Goal: Task Accomplishment & Management: Complete application form

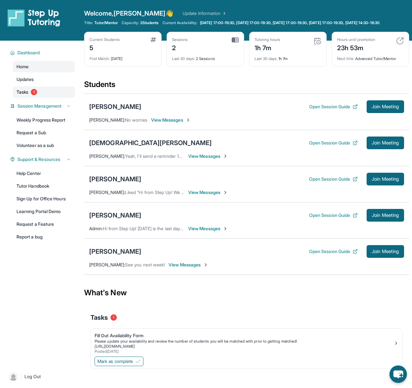
click at [30, 98] on link "Tasks 1" at bounding box center [44, 91] width 62 height 11
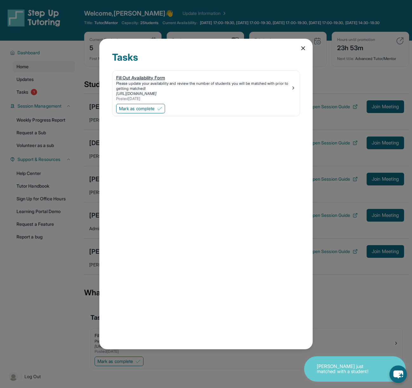
click at [149, 77] on div "Fill Out Availability Form" at bounding box center [203, 78] width 175 height 6
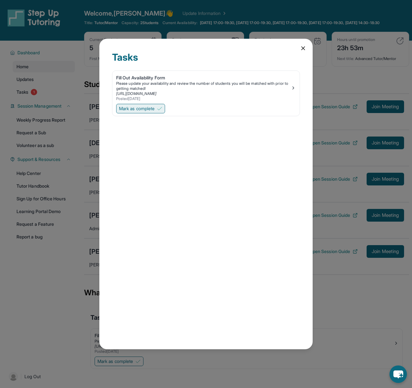
click at [146, 107] on span "Mark as complete" at bounding box center [137, 108] width 36 height 6
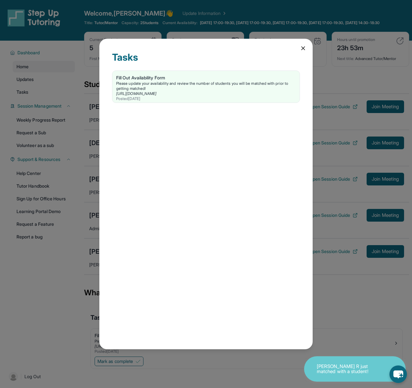
click at [302, 47] on icon at bounding box center [303, 48] width 3 height 3
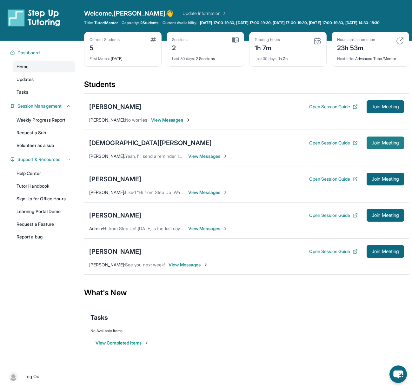
click at [377, 145] on span "Join Meeting" at bounding box center [385, 143] width 27 height 4
click at [197, 159] on span "View Messages" at bounding box center [208, 156] width 40 height 6
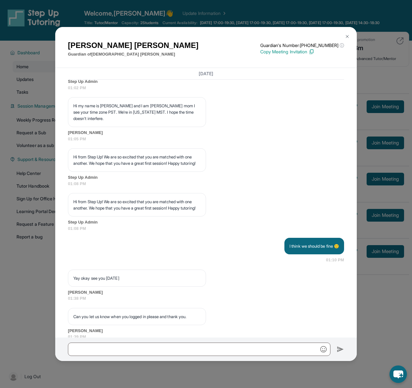
scroll to position [724, 0]
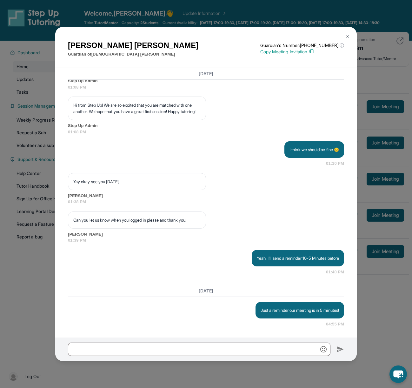
click at [300, 52] on p "Copy Meeting Invitation" at bounding box center [302, 52] width 84 height 6
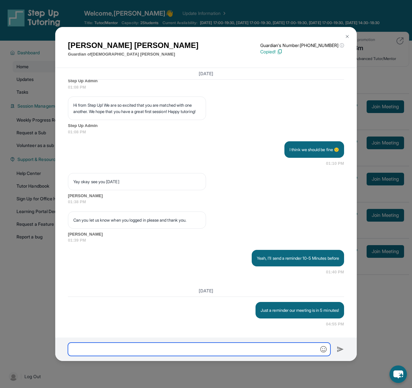
click at [249, 346] on input "text" at bounding box center [199, 349] width 263 height 13
paste input "**********"
type input "**********"
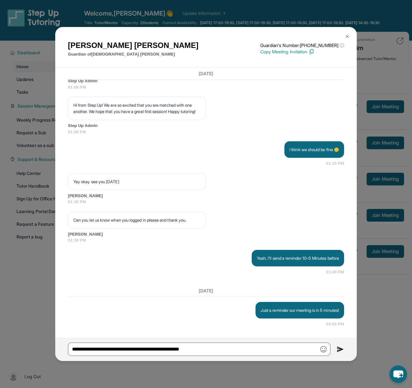
click at [338, 351] on img at bounding box center [340, 350] width 7 height 8
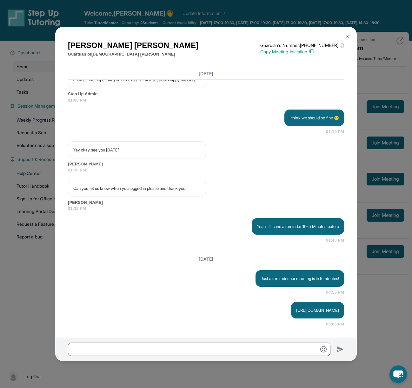
scroll to position [755, 0]
click at [277, 350] on input "text" at bounding box center [199, 349] width 263 height 13
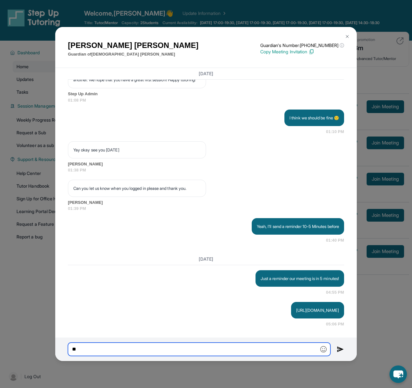
type input "*"
type input "**********"
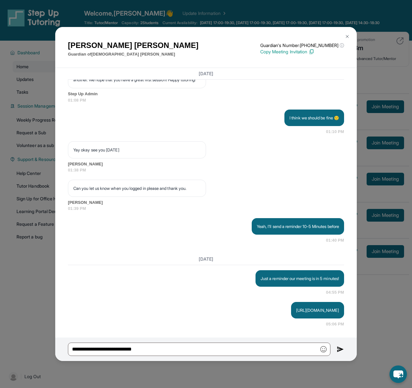
click at [342, 347] on img at bounding box center [340, 350] width 7 height 8
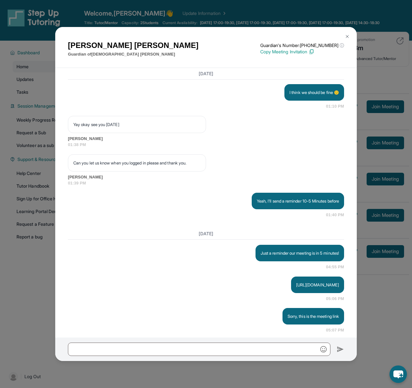
scroll to position [787, 0]
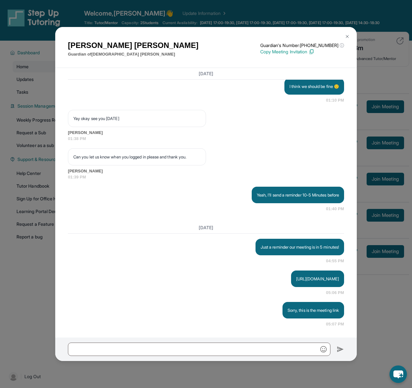
click at [348, 35] on img at bounding box center [347, 36] width 5 height 5
